Goal: Task Accomplishment & Management: Use online tool/utility

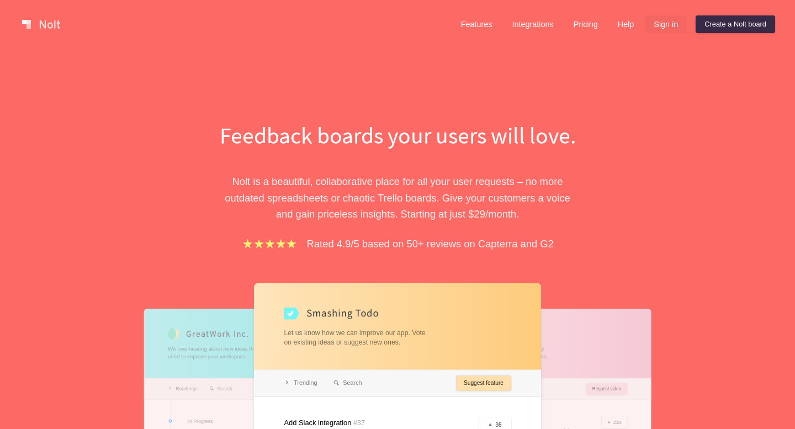
click at [656, 25] on link "Sign in" at bounding box center [665, 24] width 42 height 18
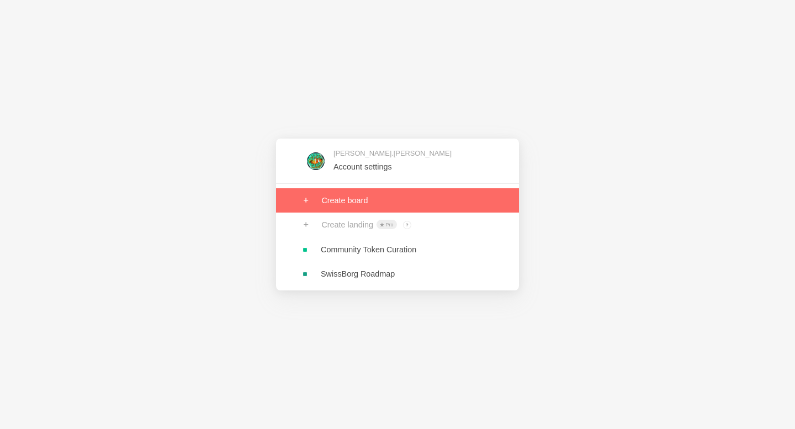
click at [371, 196] on link at bounding box center [397, 200] width 243 height 24
